Goal: Task Accomplishment & Management: Use online tool/utility

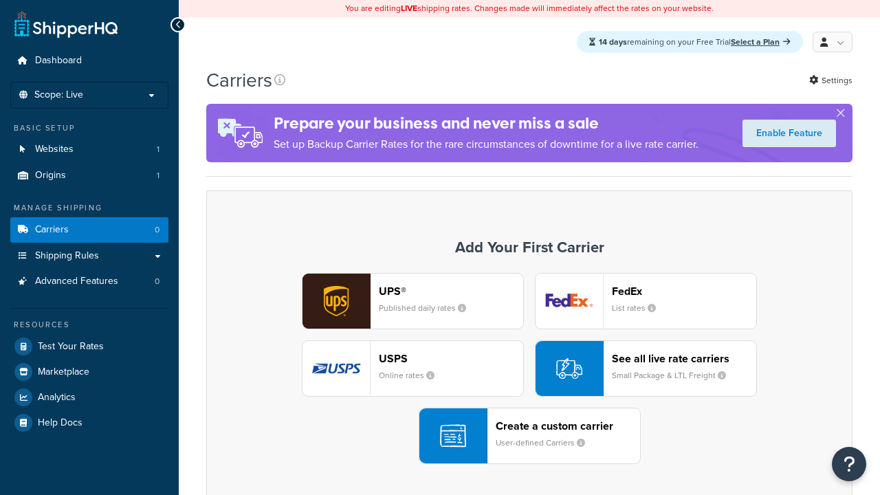
click at [529, 369] on div "UPS® Published daily rates FedEx List rates USPS Online rates See all live rate…" at bounding box center [529, 368] width 617 height 191
click at [529, 436] on div "Create a custom carrier User-defined Carriers" at bounding box center [567, 435] width 144 height 33
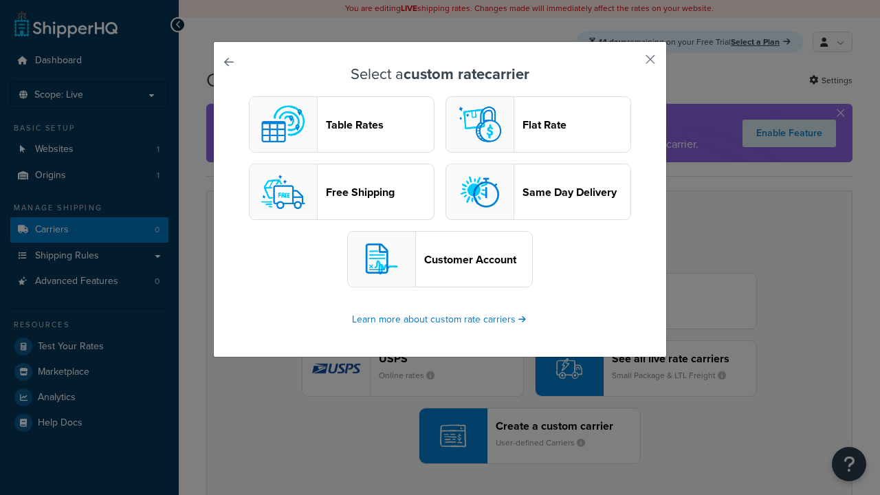
click at [342, 125] on header "Table Rates" at bounding box center [380, 124] width 108 height 13
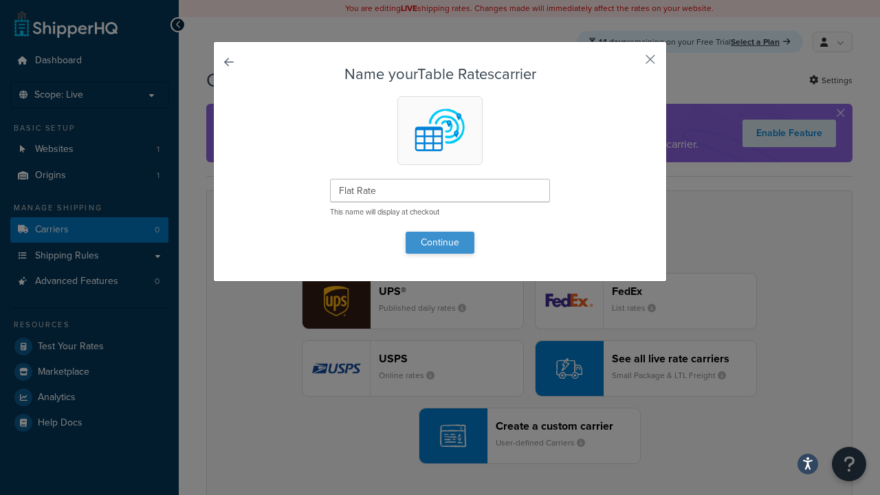
type input "Flat Rate"
click at [440, 242] on button "Continue" at bounding box center [439, 243] width 69 height 22
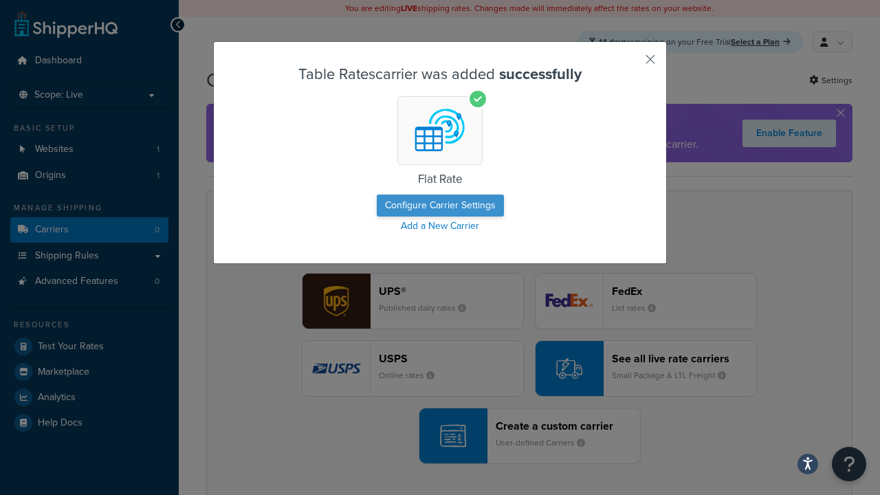
click at [440, 206] on button "Configure Carrier Settings" at bounding box center [440, 205] width 127 height 22
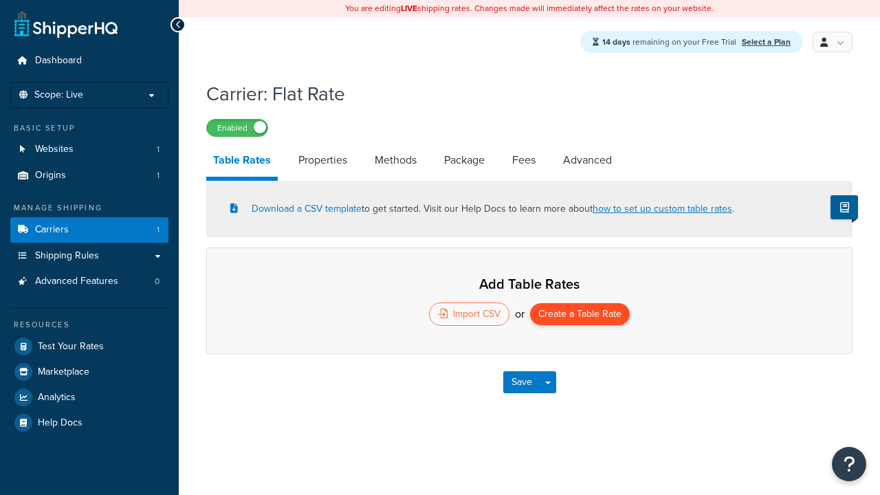
click at [580, 315] on button "Create a Table Rate" at bounding box center [580, 314] width 100 height 22
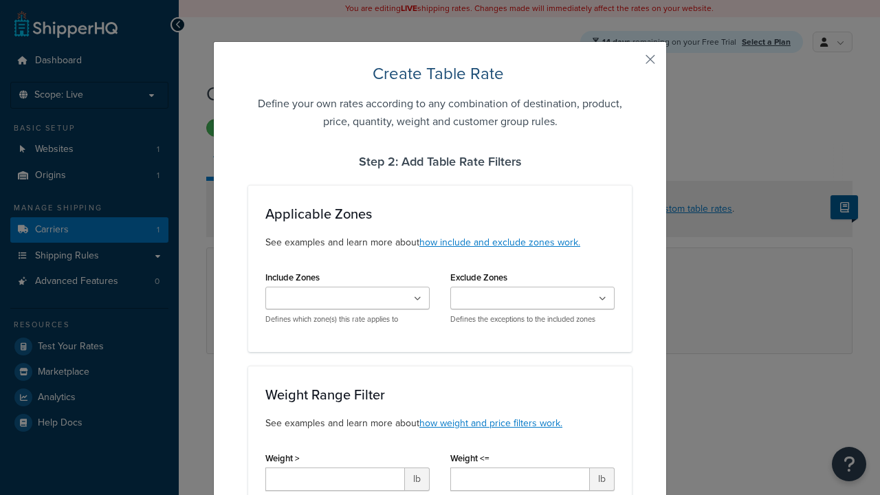
type input "10"
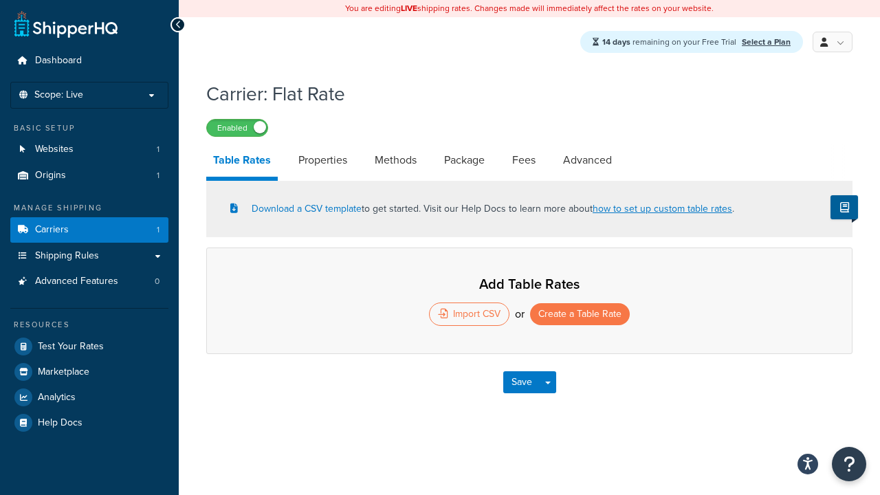
select select "25"
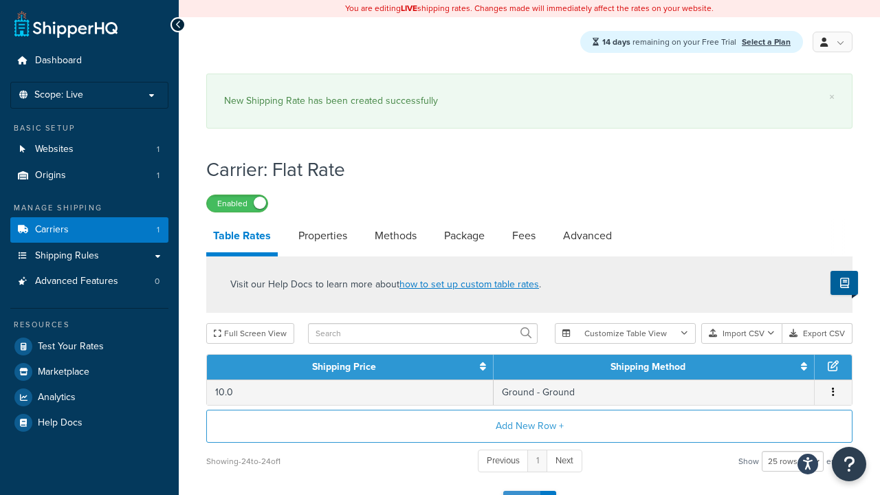
click at [521, 491] on button "Save" at bounding box center [521, 502] width 37 height 22
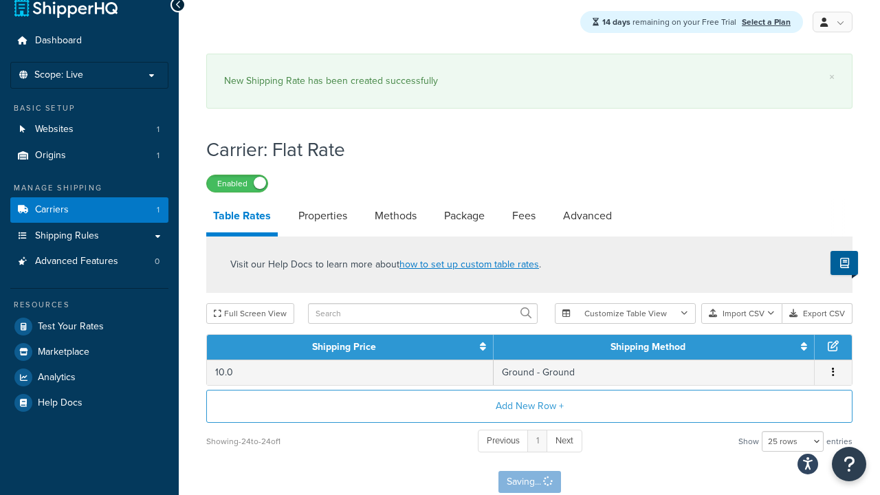
scroll to position [0, 0]
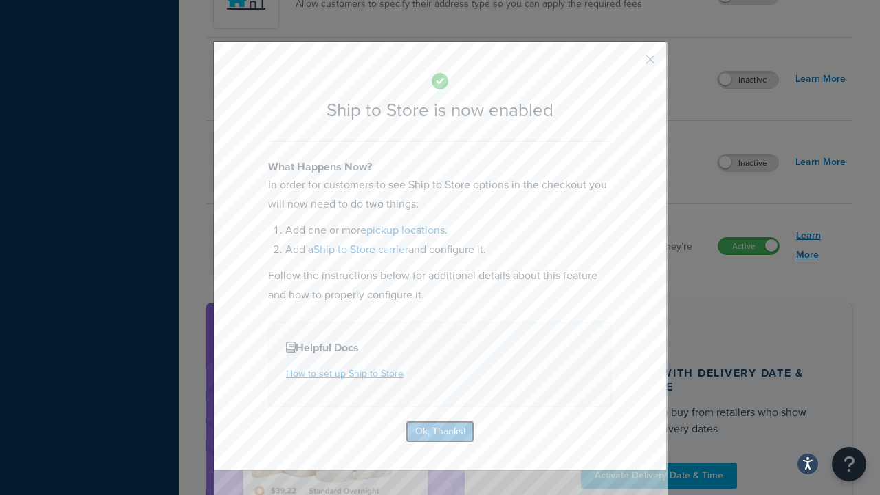
click at [440, 430] on button "Ok, Thanks!" at bounding box center [439, 432] width 69 height 22
click at [821, 246] on link "Learn More" at bounding box center [820, 245] width 49 height 38
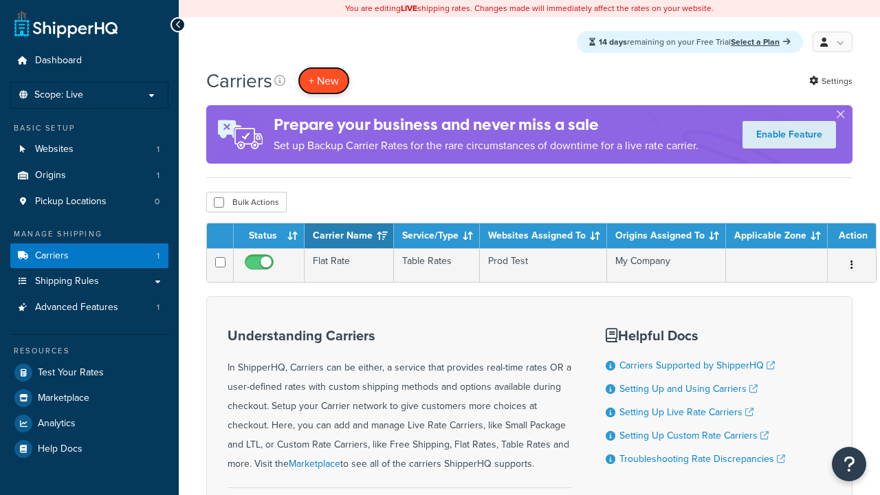
click at [324, 81] on button "+ New" at bounding box center [324, 81] width 52 height 28
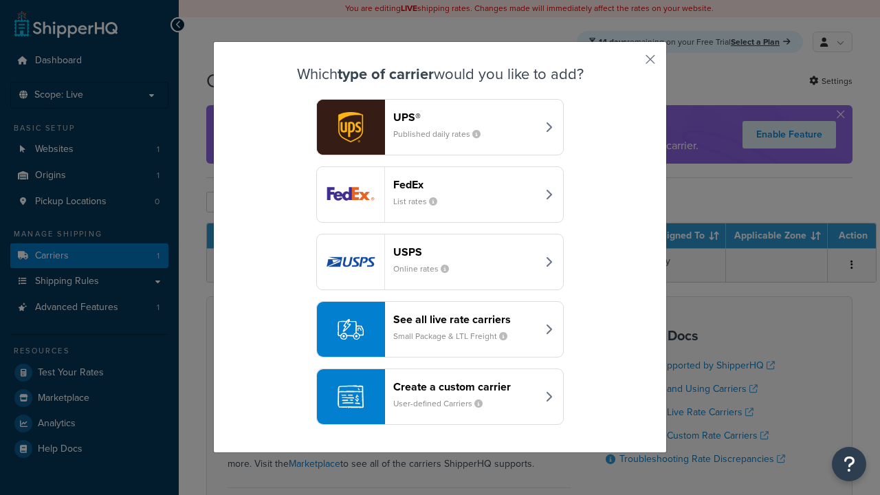
click at [440, 397] on div "Create a custom carrier User-defined Carriers" at bounding box center [465, 396] width 144 height 33
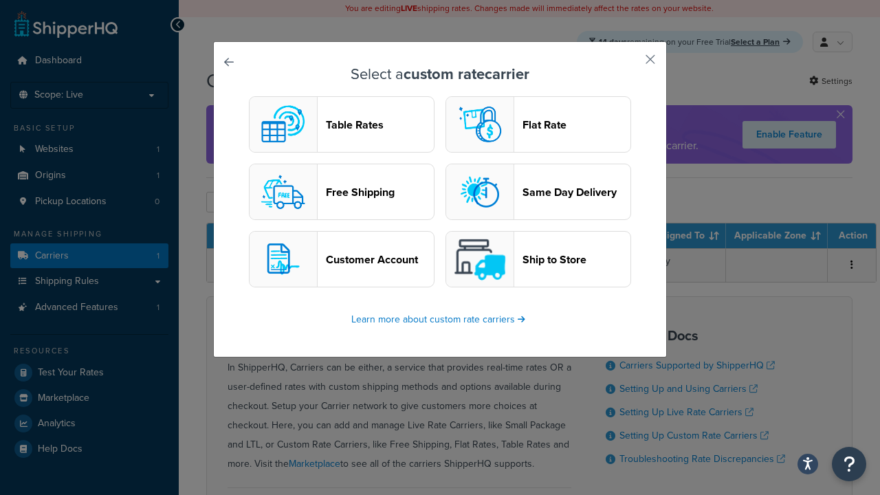
click at [538, 260] on header "Ship to Store" at bounding box center [576, 259] width 108 height 13
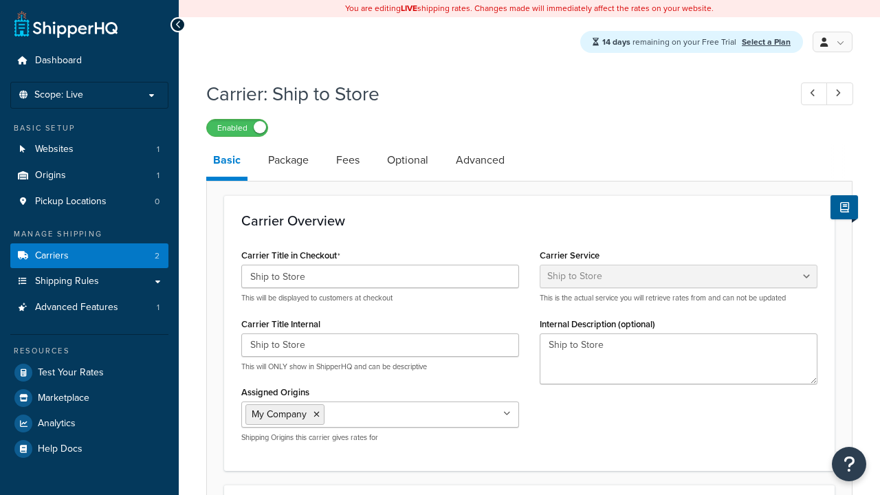
select select "shipToStore"
select select "181811"
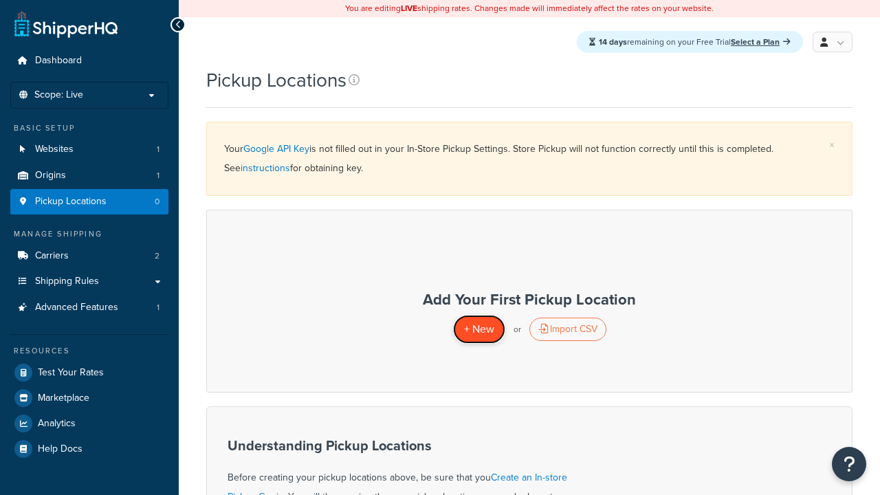
click at [478, 329] on span "+ New" at bounding box center [479, 329] width 30 height 16
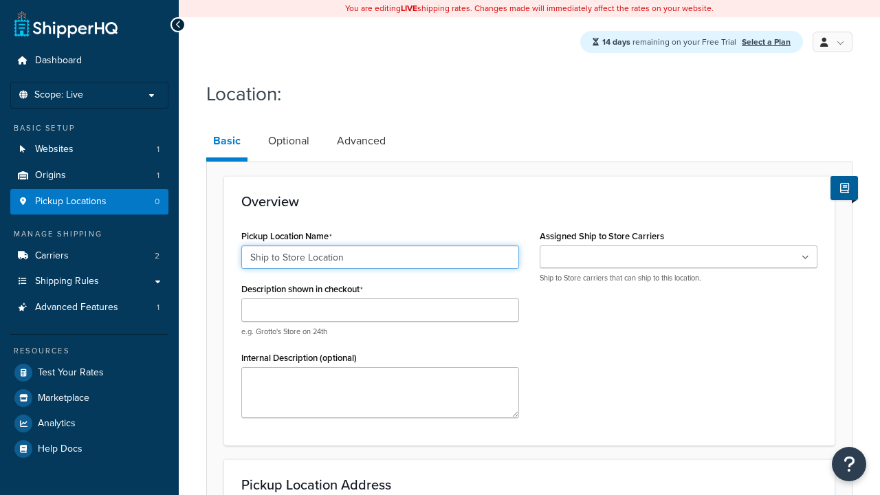
type input "Ship to Store Location"
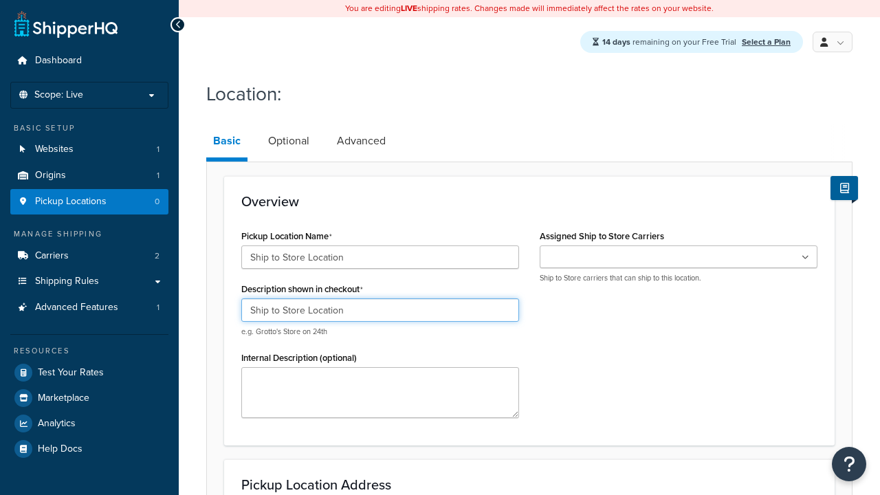
type input "Ship to Store Location"
click at [678, 258] on ul at bounding box center [678, 256] width 278 height 23
type input "2556 Bark Wood Road"
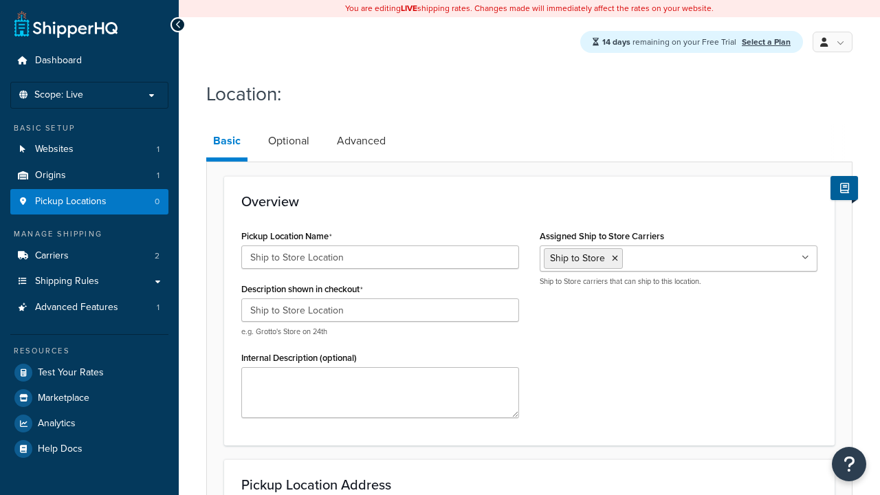
scroll to position [211, 0]
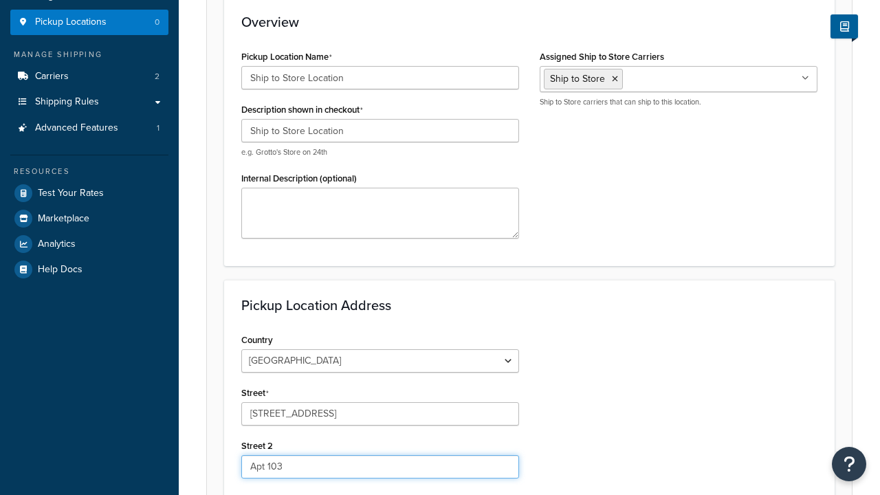
type input "Apt 103"
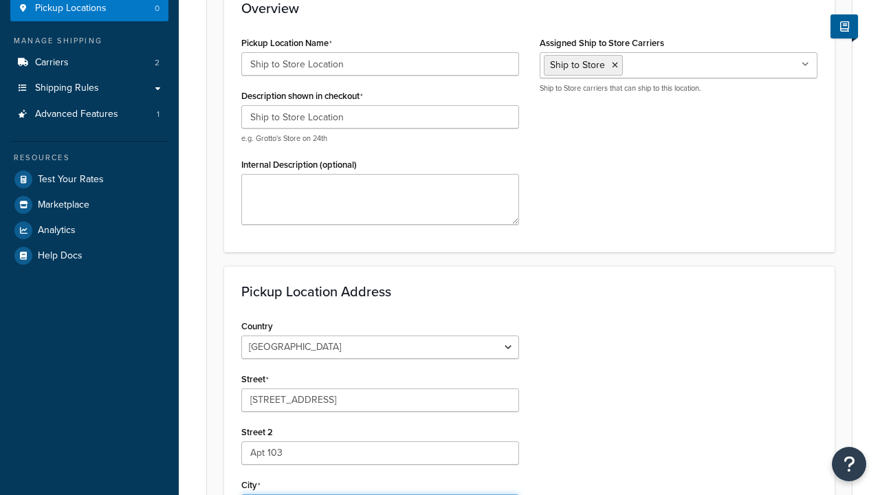
type input "Schaumburg"
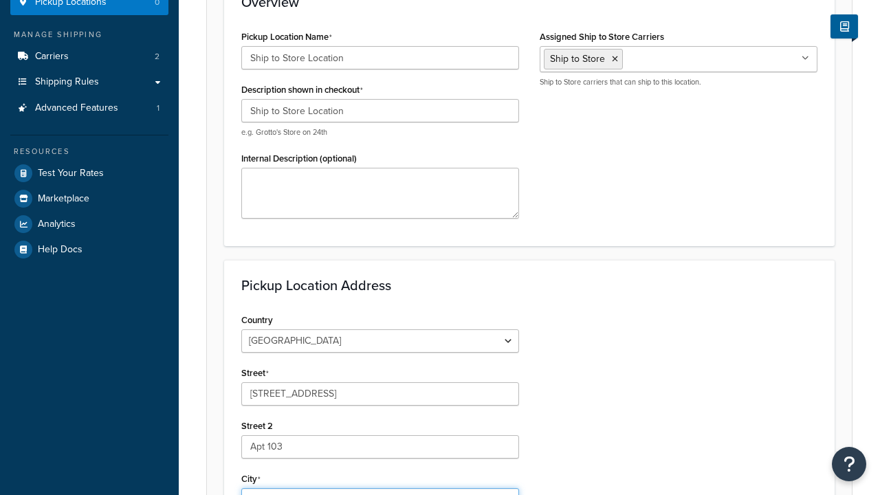
scroll to position [0, 0]
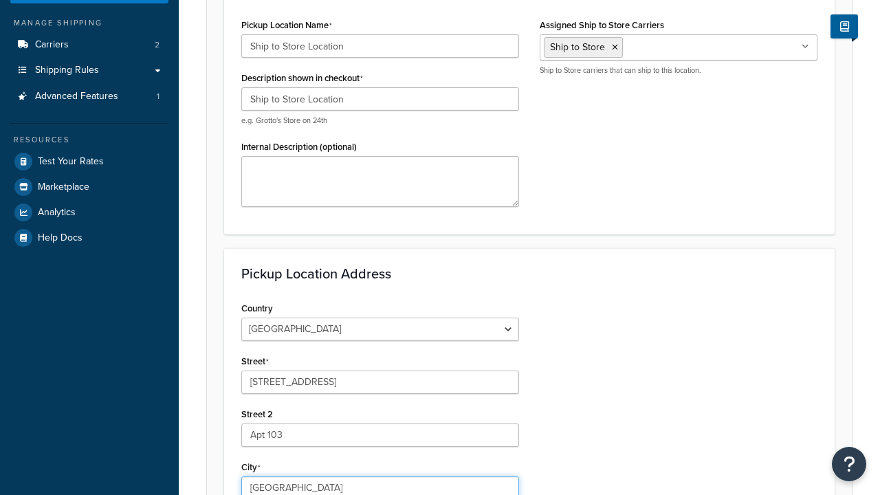
select select "13"
type input "Schaumburg"
type input "60173"
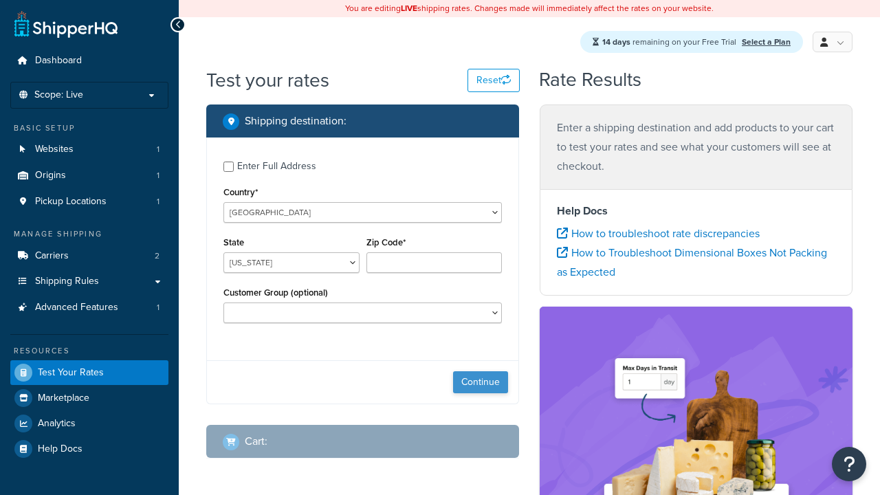
click at [480, 384] on button "Continue" at bounding box center [480, 382] width 55 height 22
select select "IL"
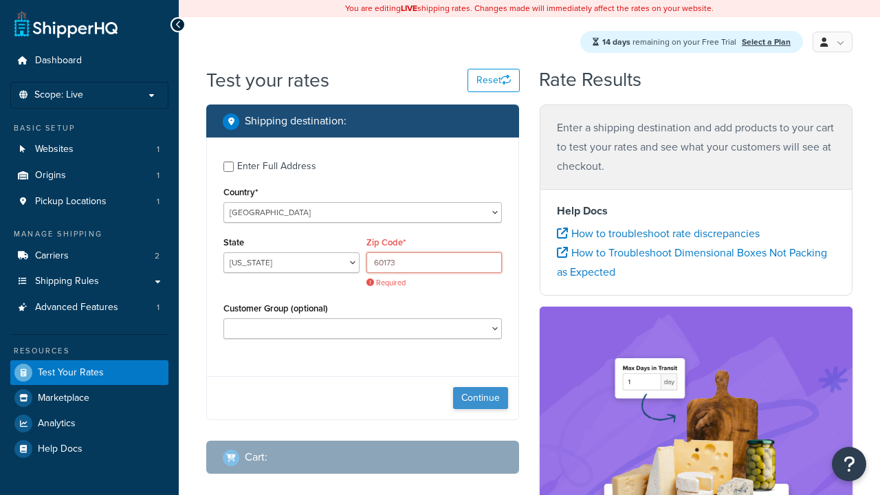
type input "60173"
click at [480, 387] on button "Continue" at bounding box center [480, 398] width 55 height 22
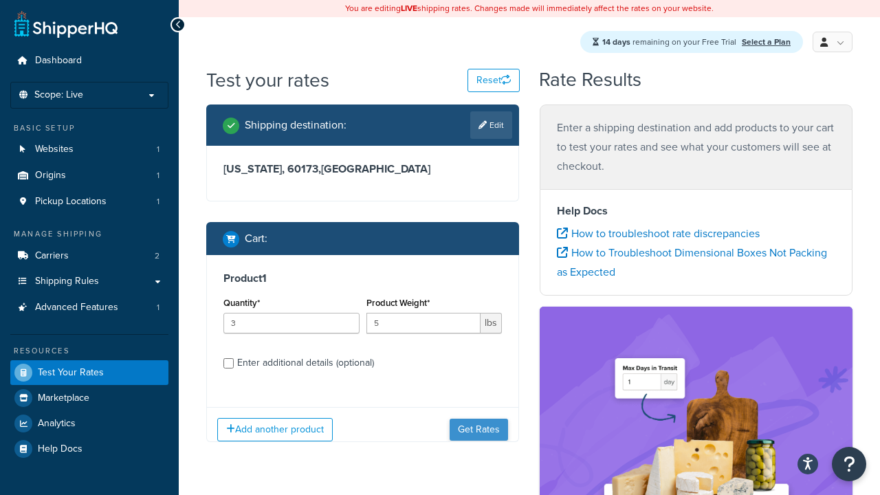
type input "5"
click at [479, 430] on button "Get Rates" at bounding box center [478, 430] width 58 height 22
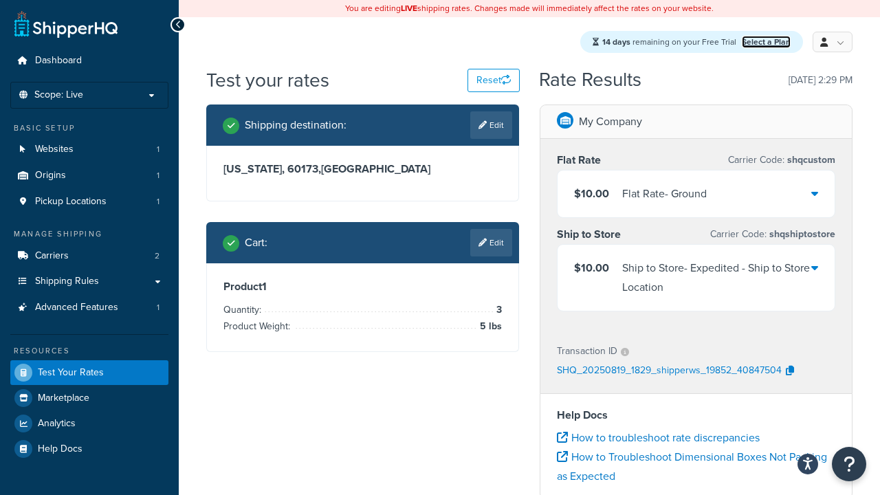
click at [766, 43] on link "Select a Plan" at bounding box center [766, 42] width 49 height 12
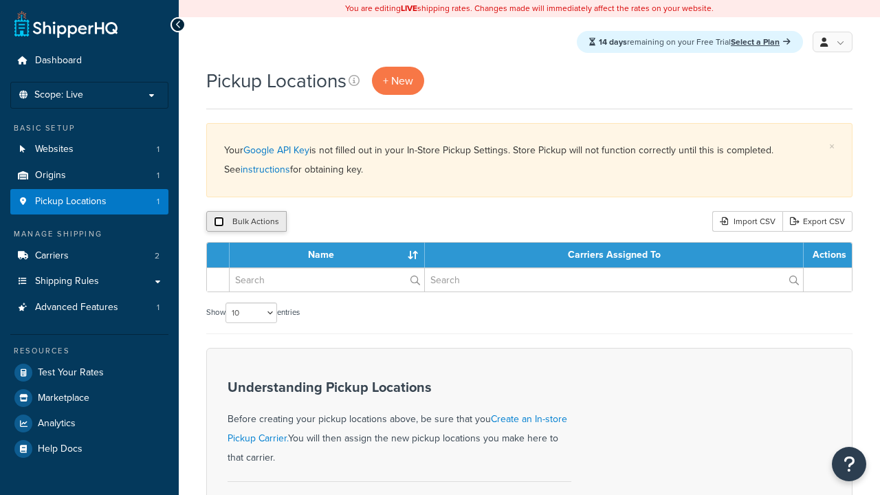
click at [219, 223] on input "checkbox" at bounding box center [219, 221] width 10 height 10
checkbox input "true"
click at [0, 0] on button "Delete" at bounding box center [0, 0] width 0 height 0
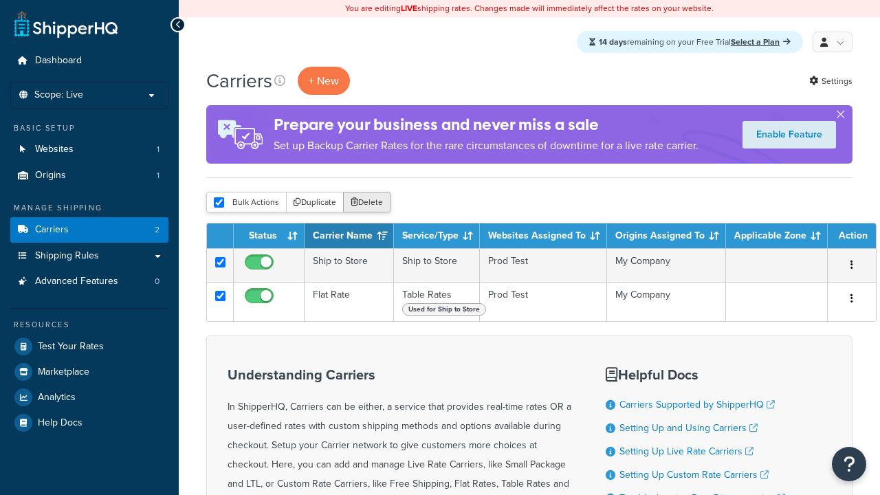
click at [366, 203] on button "Delete" at bounding box center [366, 202] width 47 height 21
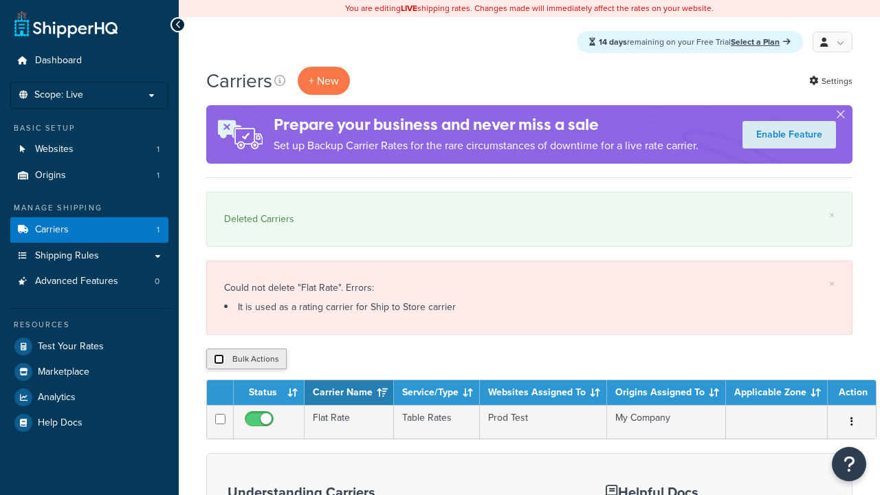
click at [219, 360] on input "checkbox" at bounding box center [219, 359] width 10 height 10
checkbox input "true"
click at [0, 0] on button "Delete" at bounding box center [0, 0] width 0 height 0
